Goal: Information Seeking & Learning: Find specific page/section

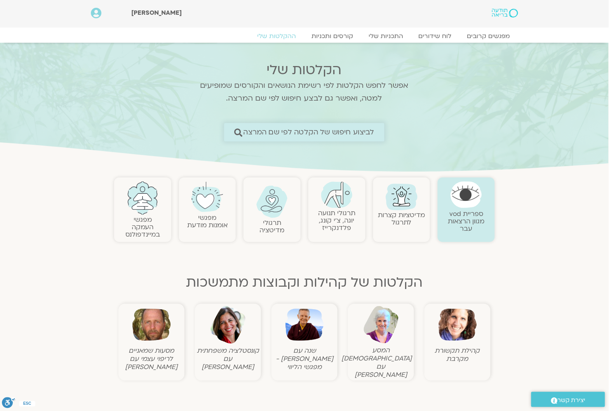
click at [255, 128] on span "לביצוע חיפוש של הקלטה לפי שם המרצה" at bounding box center [309, 132] width 131 height 8
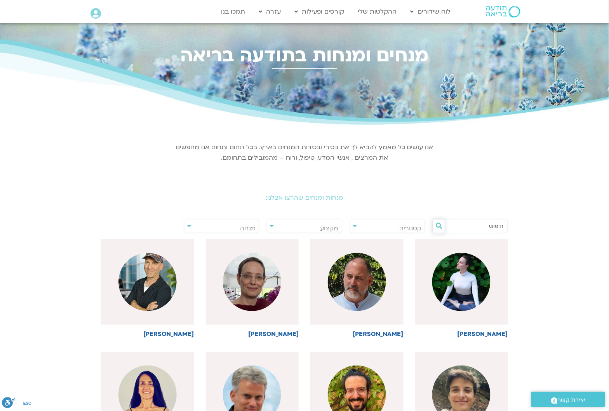
click at [438, 226] on icon at bounding box center [439, 226] width 6 height 6
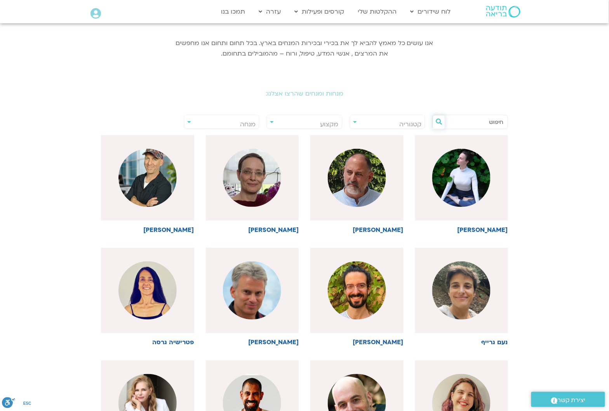
scroll to position [97, 0]
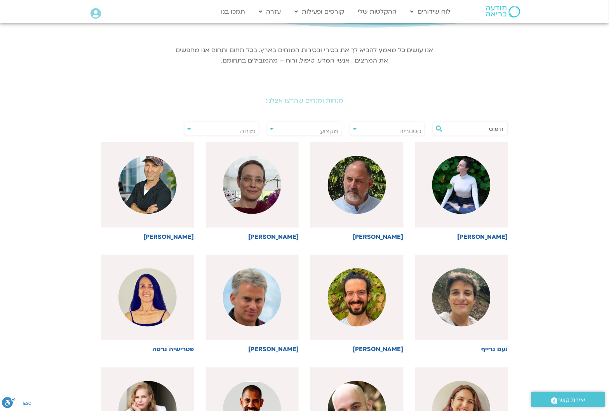
click at [479, 128] on input "text" at bounding box center [474, 128] width 59 height 13
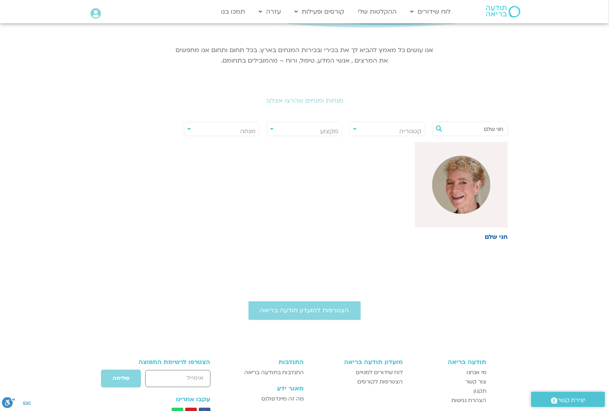
type input "חני שלם"
click at [474, 194] on img at bounding box center [461, 185] width 58 height 58
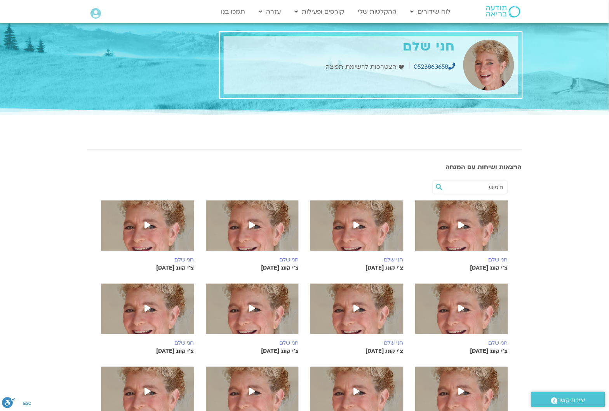
click at [357, 224] on icon at bounding box center [357, 224] width 6 height 7
